Goal: Check status: Check status

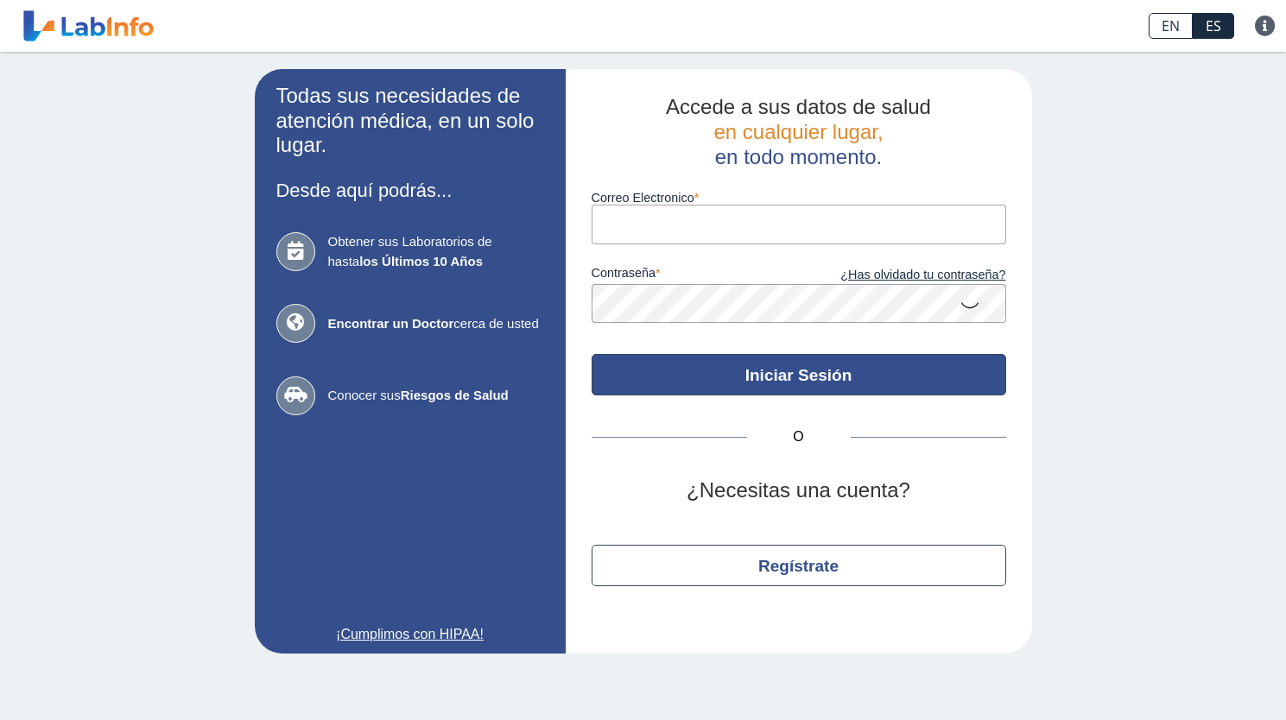
type input "[EMAIL_ADDRESS][DOMAIN_NAME]"
click at [829, 374] on button "Iniciar Sesión" at bounding box center [798, 374] width 414 height 41
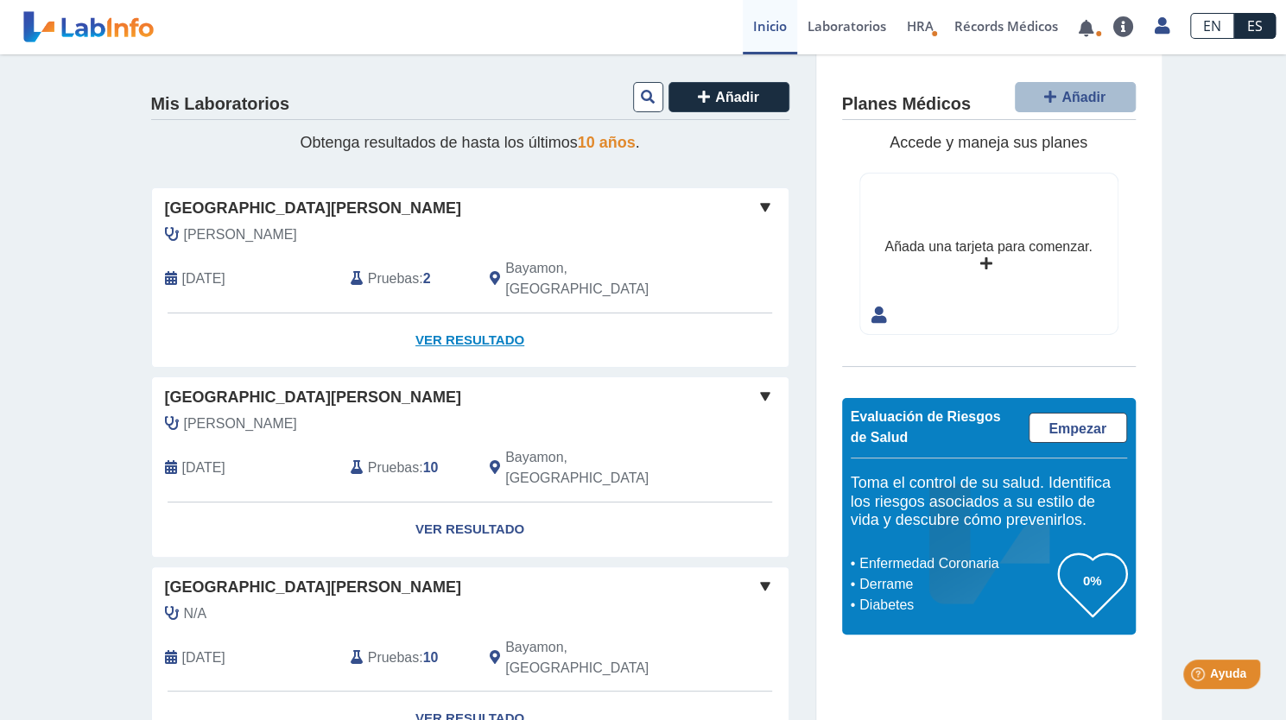
click at [458, 322] on link "Ver Resultado" at bounding box center [470, 340] width 636 height 54
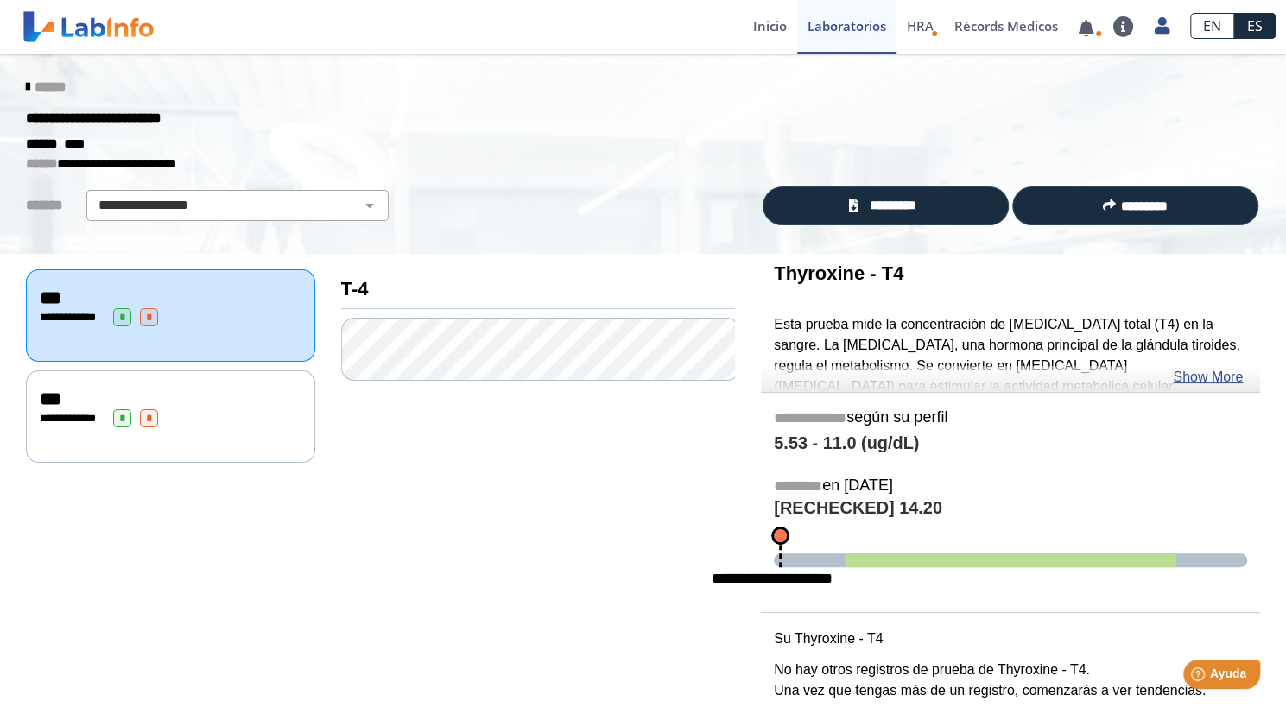
click at [26, 91] on icon at bounding box center [27, 87] width 3 height 14
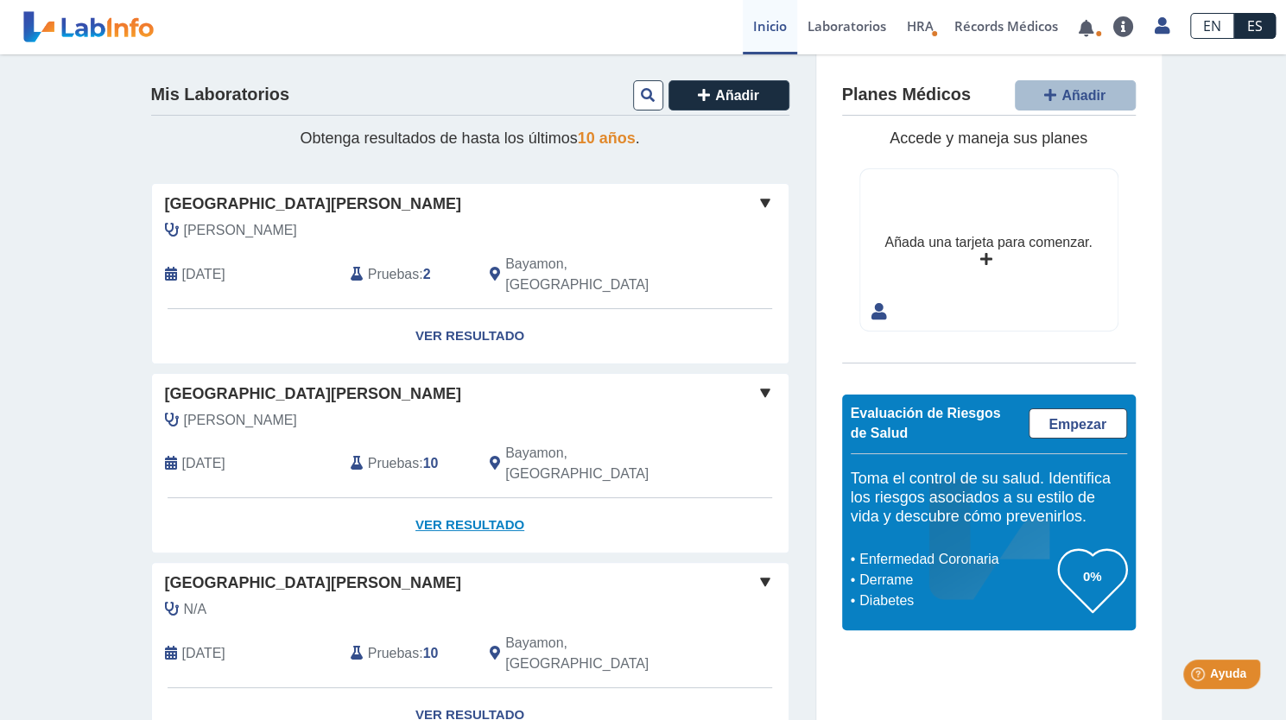
click at [485, 498] on link "Ver Resultado" at bounding box center [470, 525] width 636 height 54
